Goal: Task Accomplishment & Management: Use online tool/utility

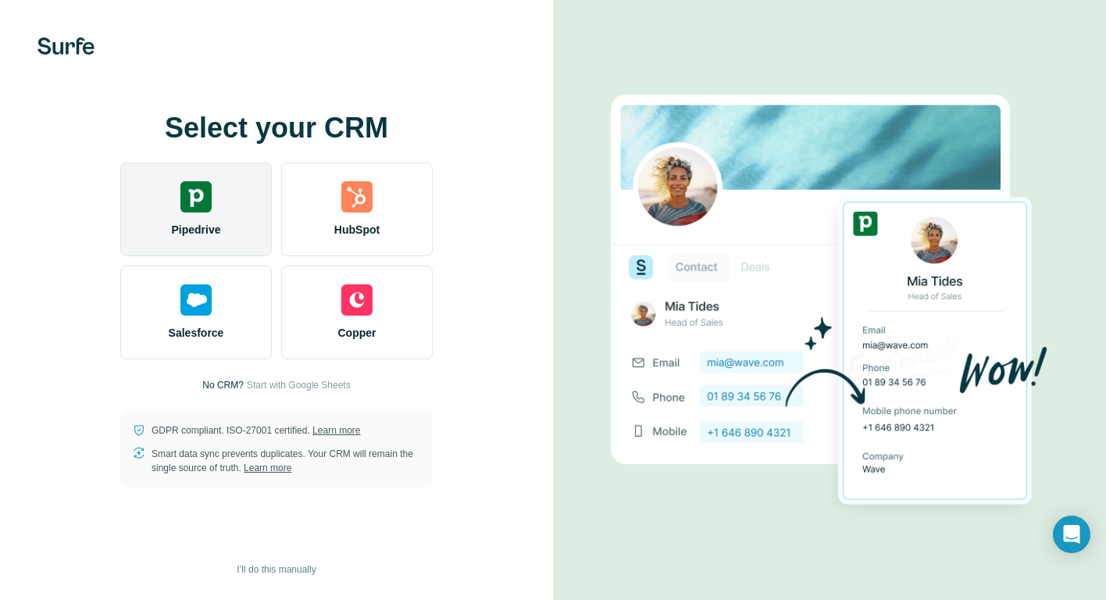
click at [185, 216] on div "Pipedrive" at bounding box center [196, 209] width 152 height 94
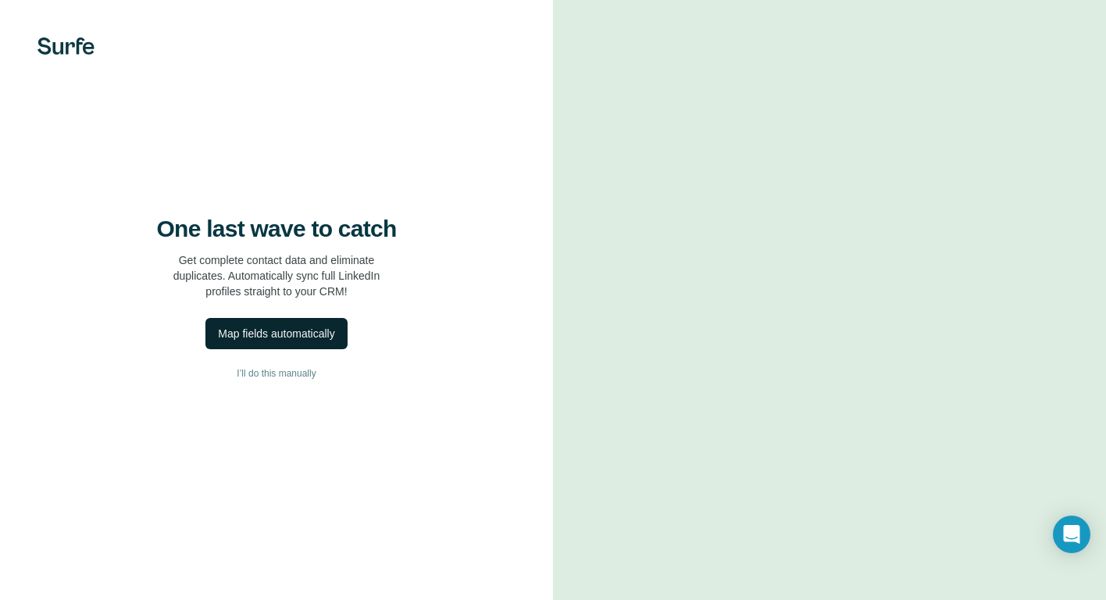
click at [258, 341] on div "Map fields automatically" at bounding box center [276, 334] width 116 height 16
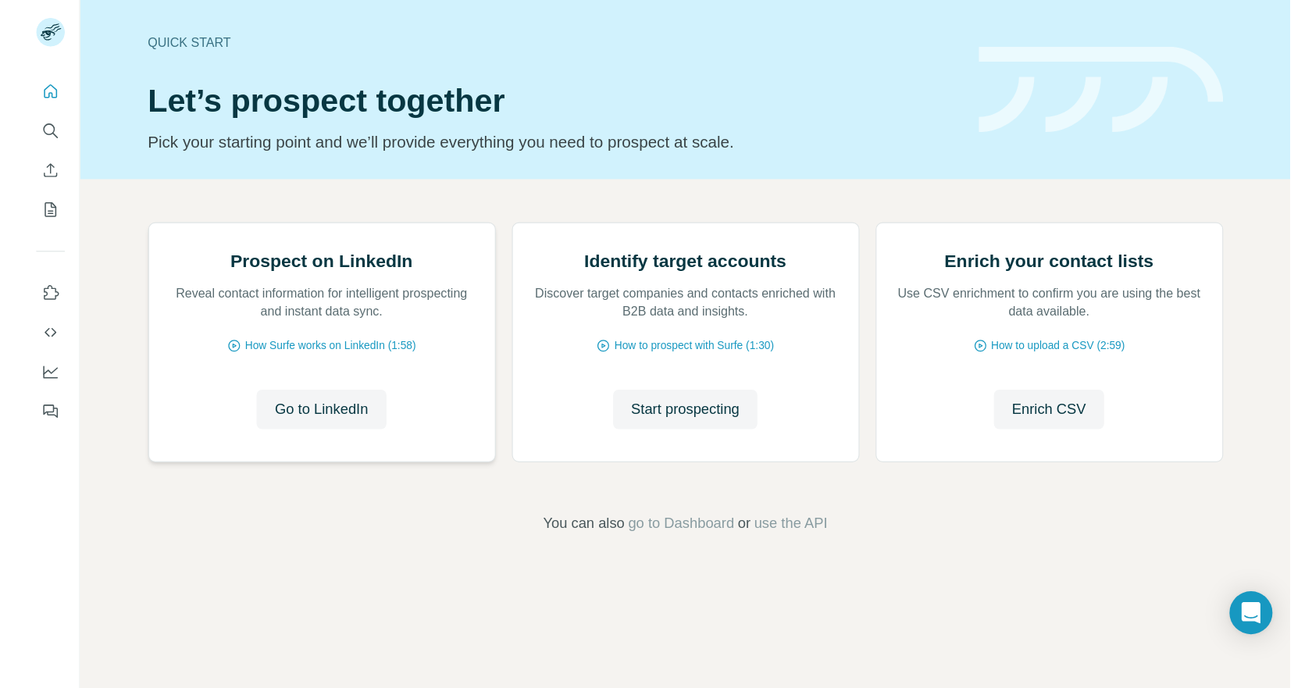
scroll to position [72, 0]
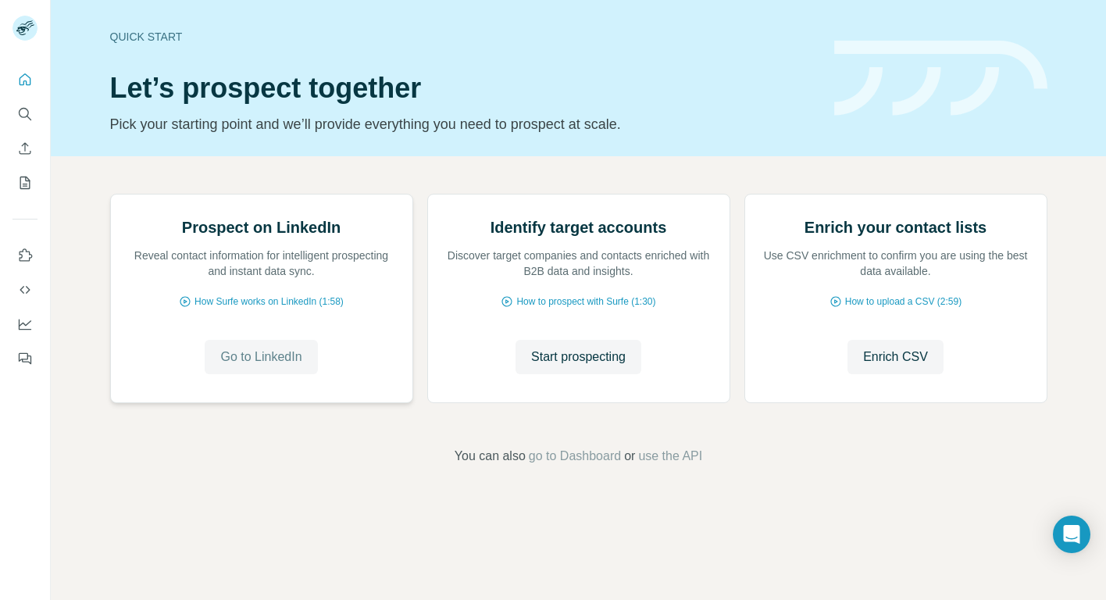
click at [266, 366] on span "Go to LinkedIn" at bounding box center [260, 357] width 81 height 19
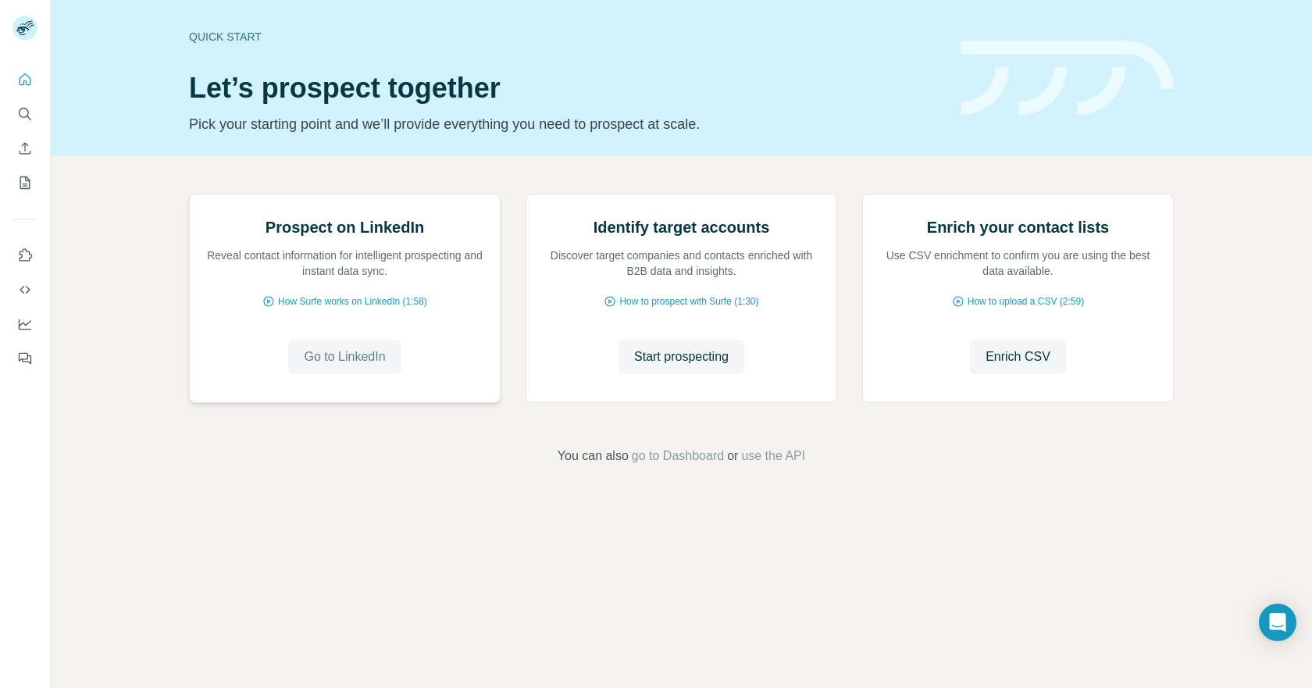
scroll to position [0, 0]
